Goal: Submit feedback/report problem

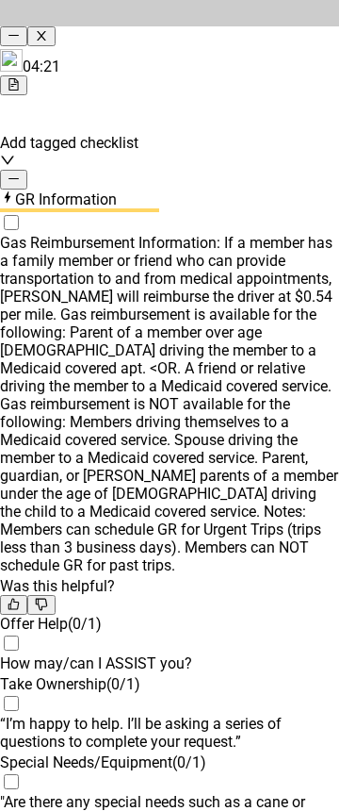
click at [20, 174] on icon "minus" at bounding box center [14, 179] width 12 height 12
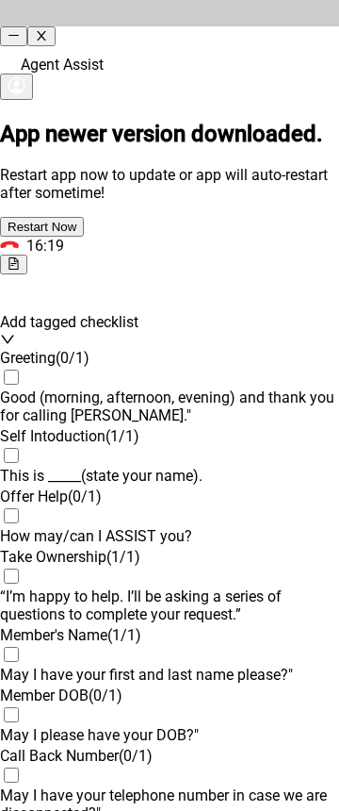
scroll to position [2073, 0]
